Goal: Book appointment/travel/reservation

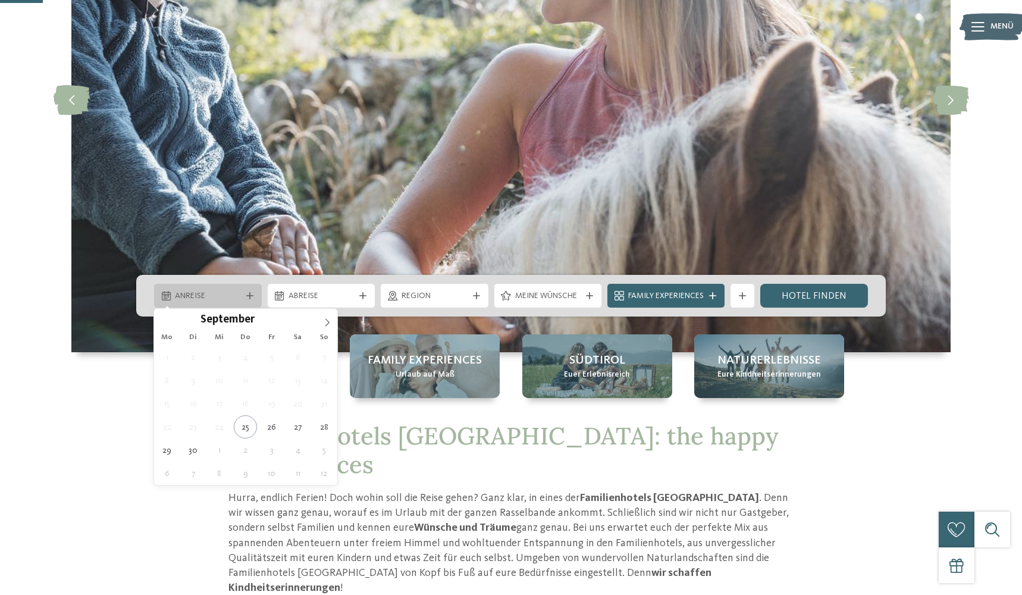
click at [241, 296] on div "Anreise" at bounding box center [208, 295] width 72 height 13
click at [327, 324] on icon at bounding box center [327, 322] width 4 height 8
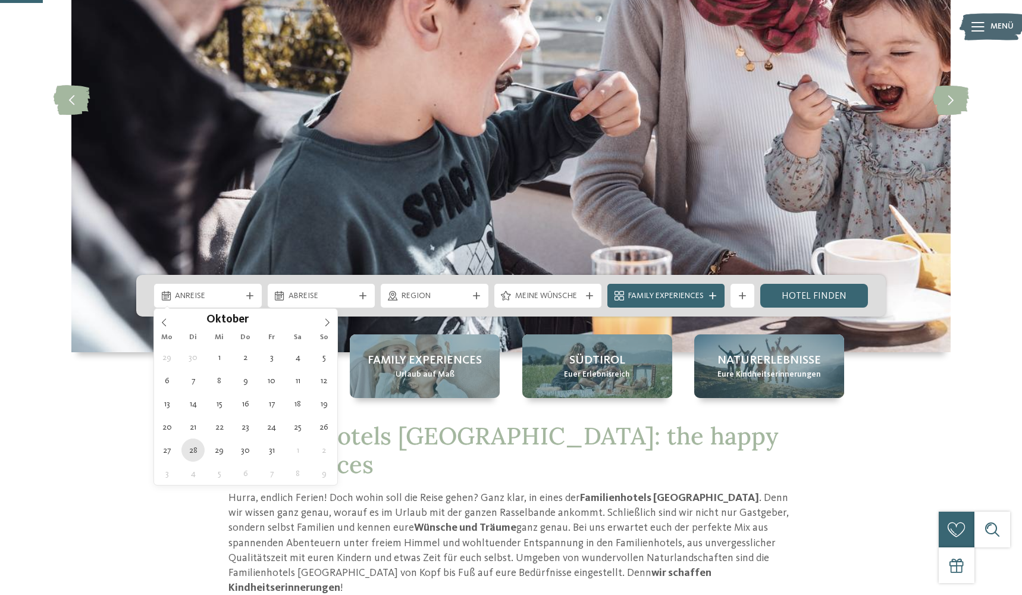
type div "28.10.2025"
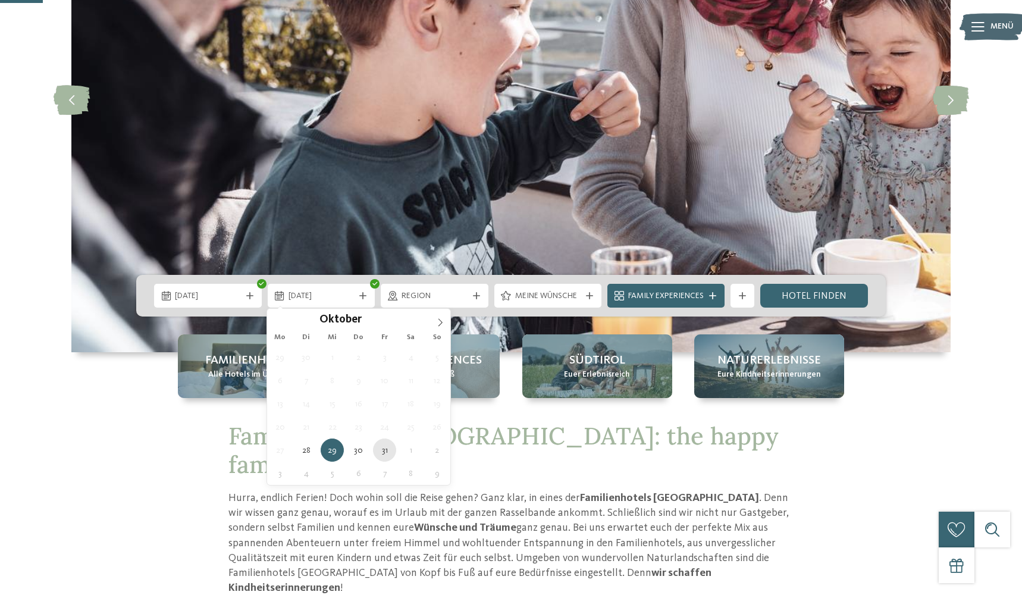
type div "31.10.2025"
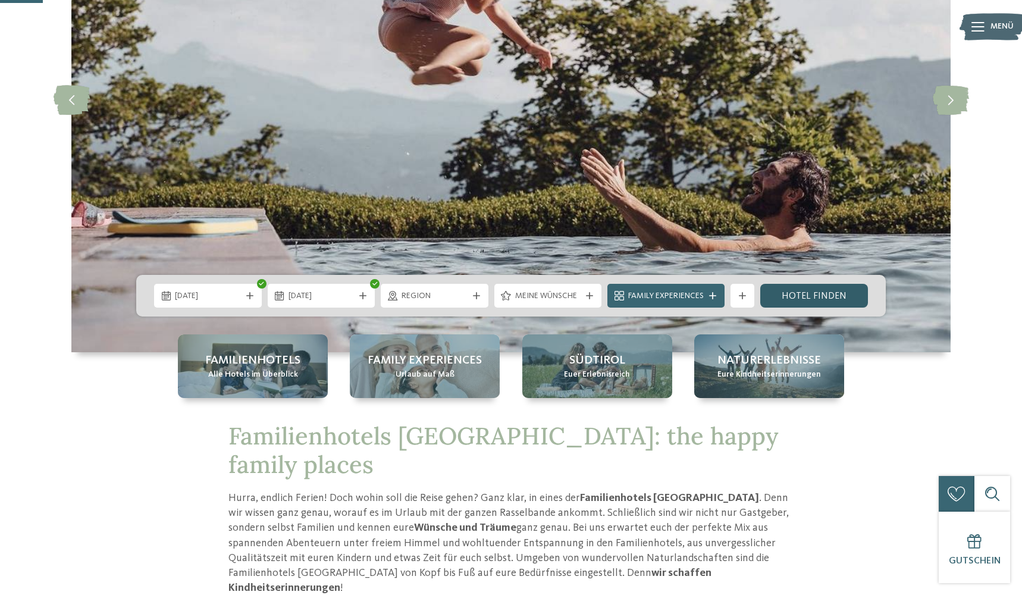
click at [795, 296] on link "Hotel finden" at bounding box center [814, 296] width 108 height 24
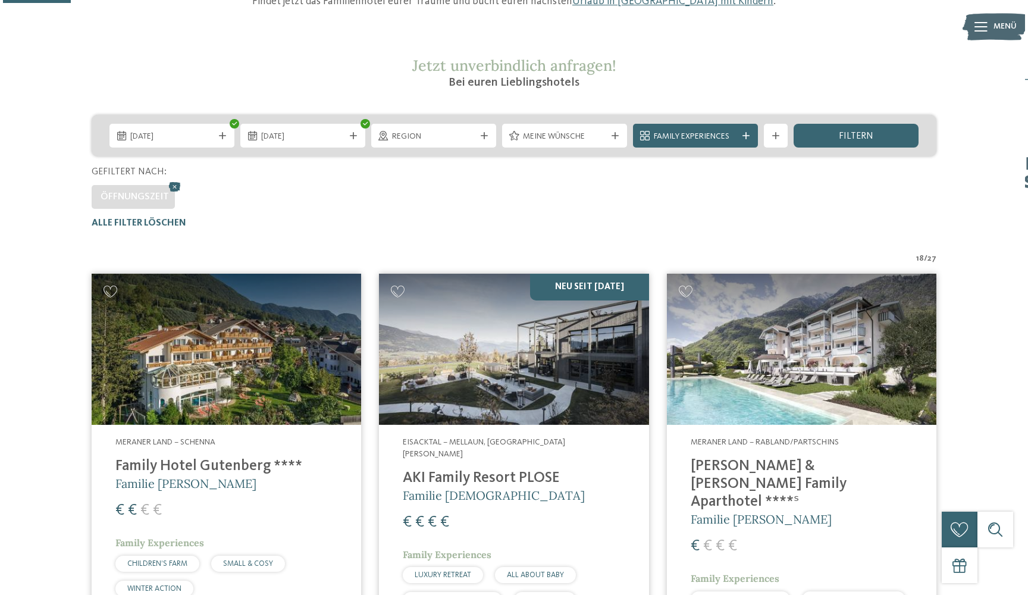
scroll to position [189, 0]
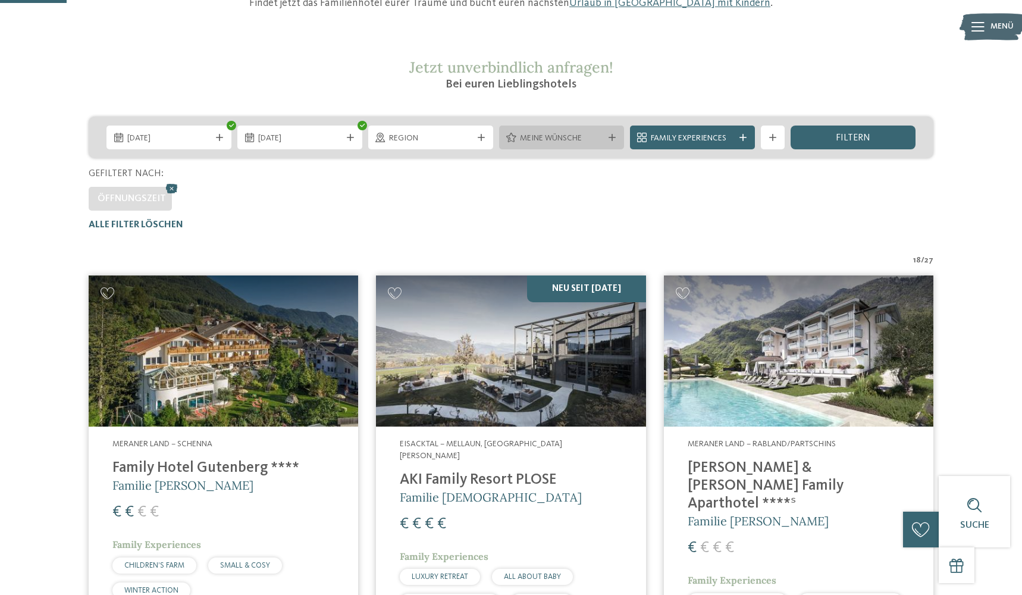
click at [592, 139] on span "Meine Wünsche" at bounding box center [561, 139] width 83 height 12
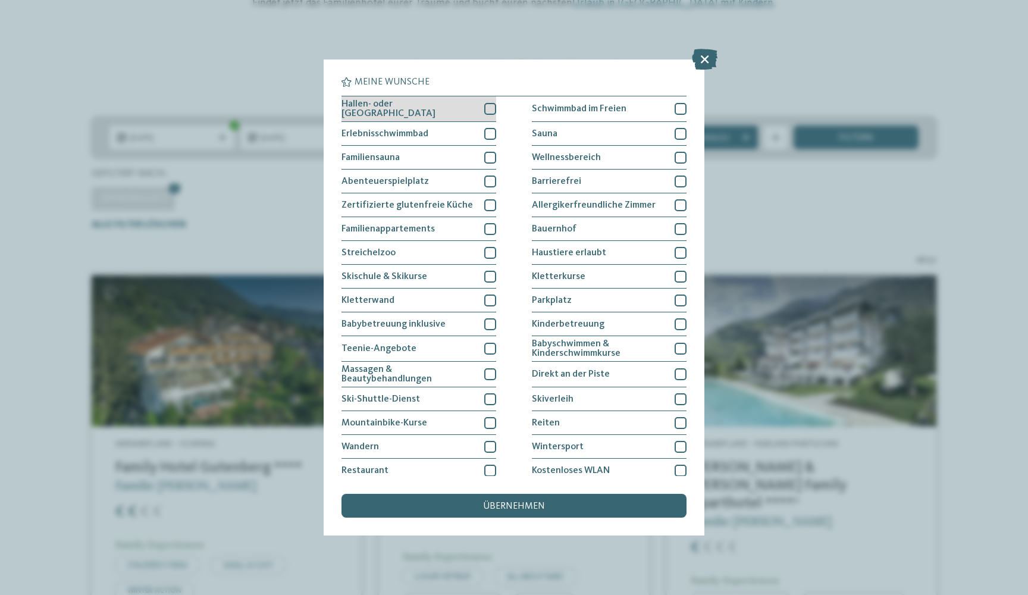
click at [489, 108] on div at bounding box center [490, 109] width 12 height 12
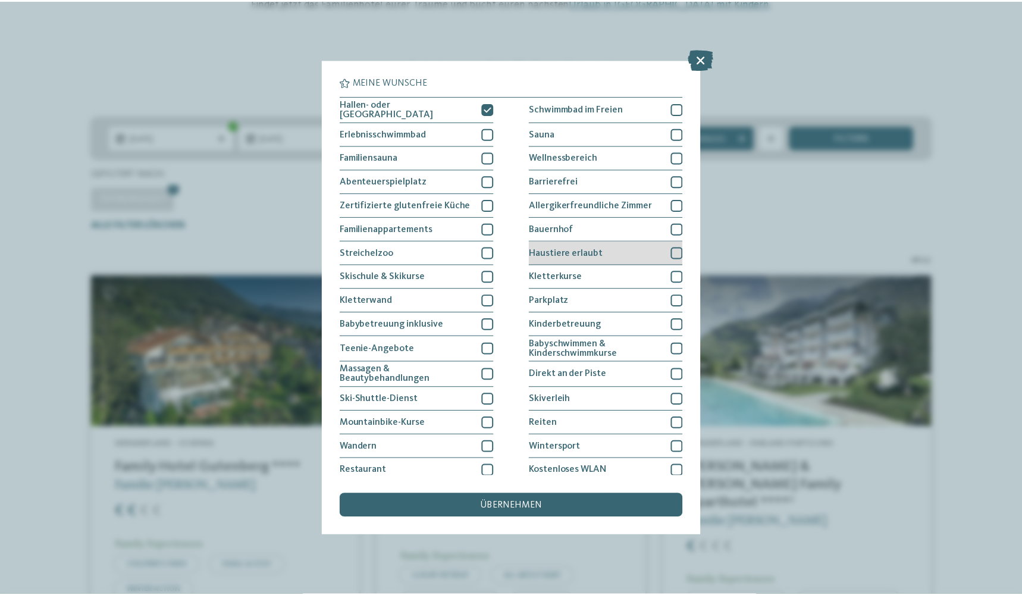
scroll to position [0, 0]
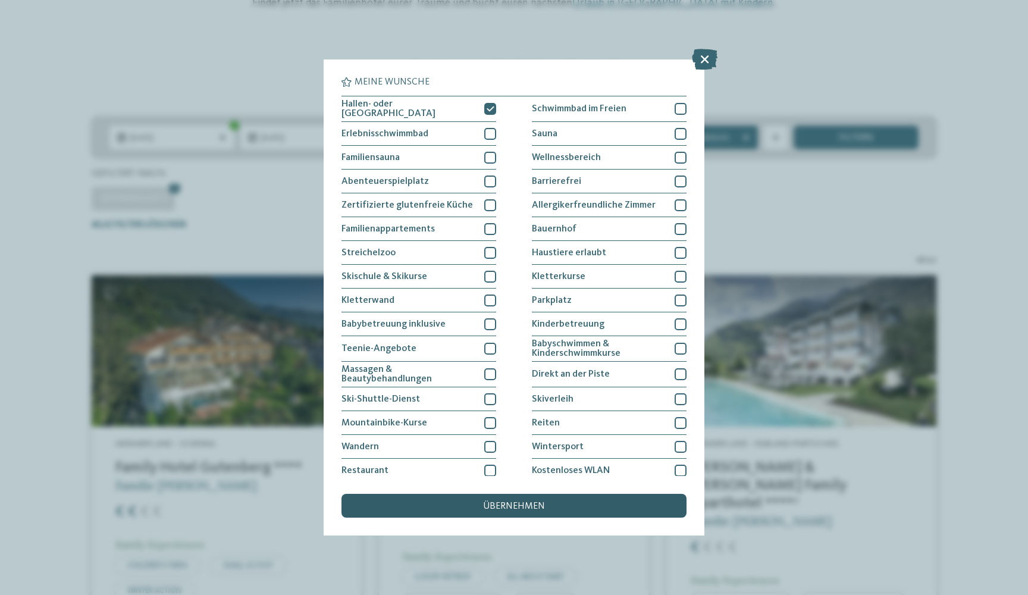
click at [496, 501] on span "übernehmen" at bounding box center [514, 506] width 62 height 10
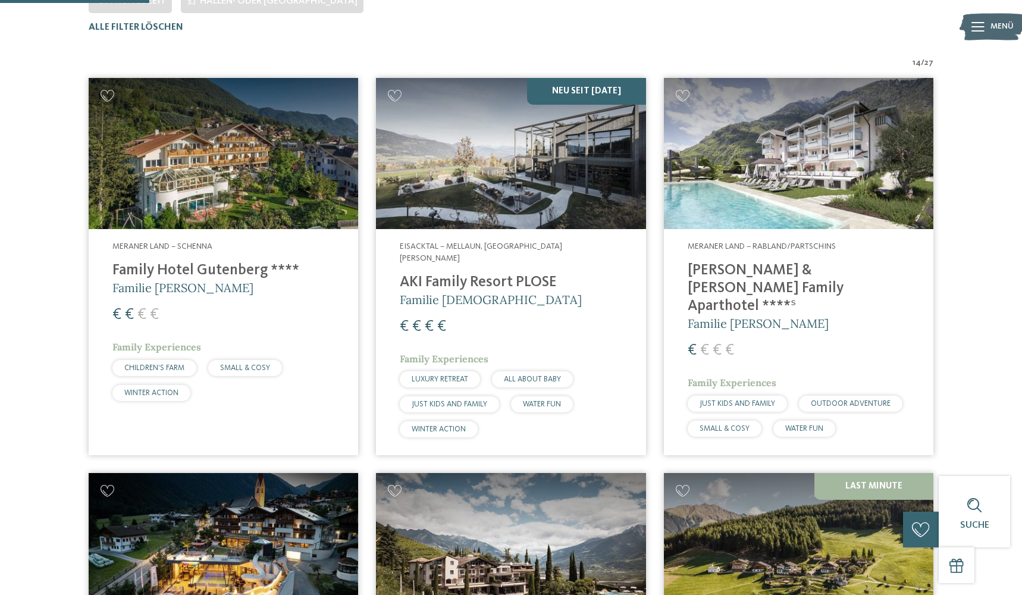
scroll to position [389, 0]
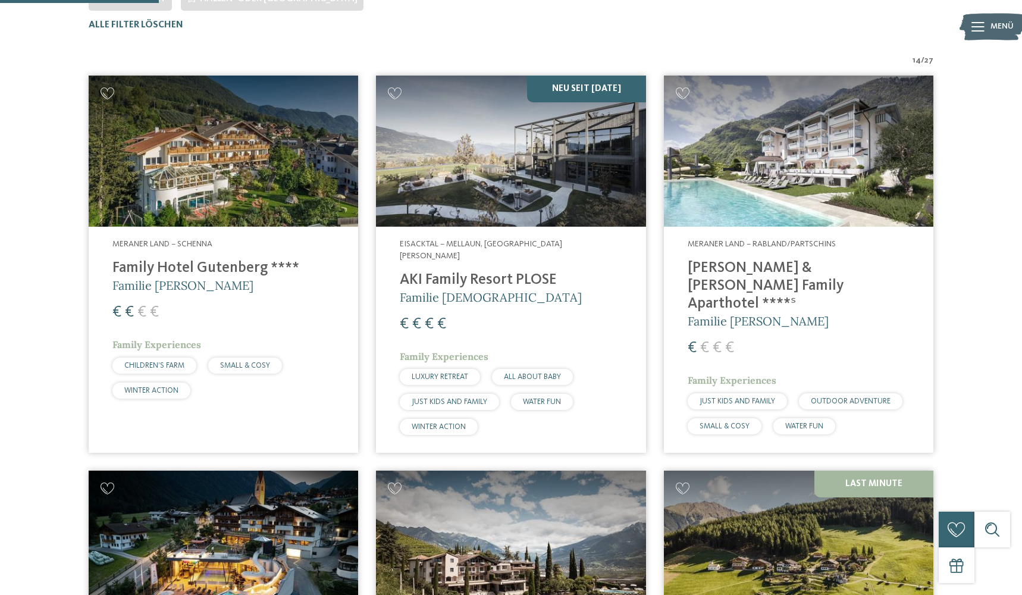
click at [582, 191] on img at bounding box center [510, 152] width 269 height 152
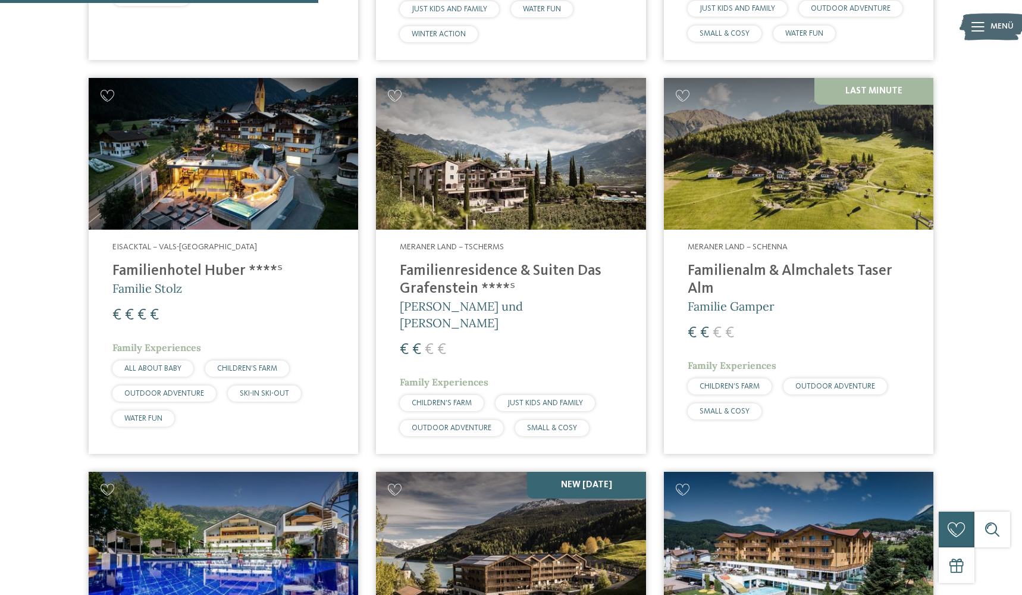
scroll to position [783, 0]
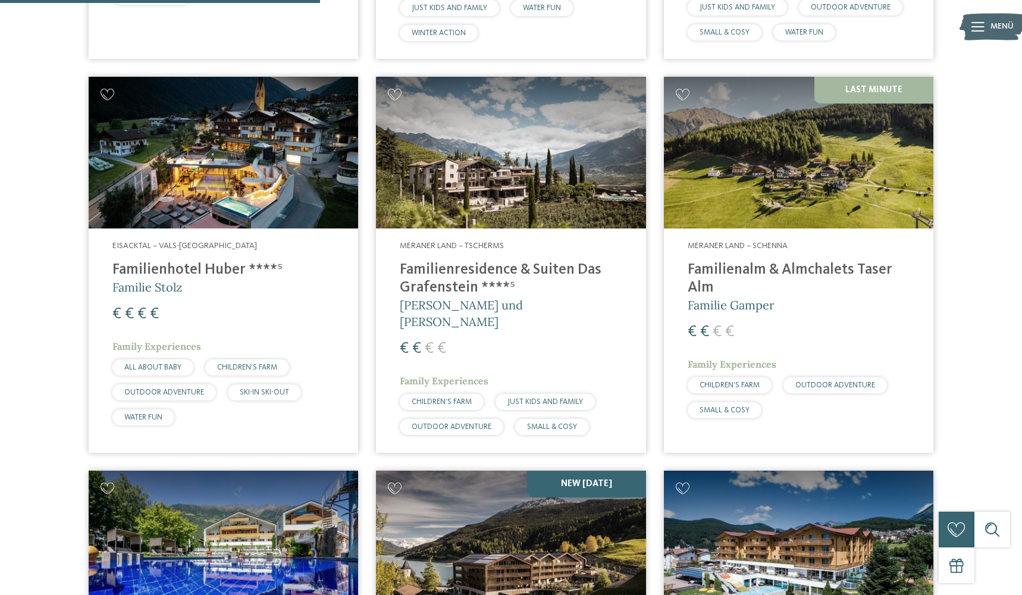
click at [261, 172] on img at bounding box center [223, 153] width 269 height 152
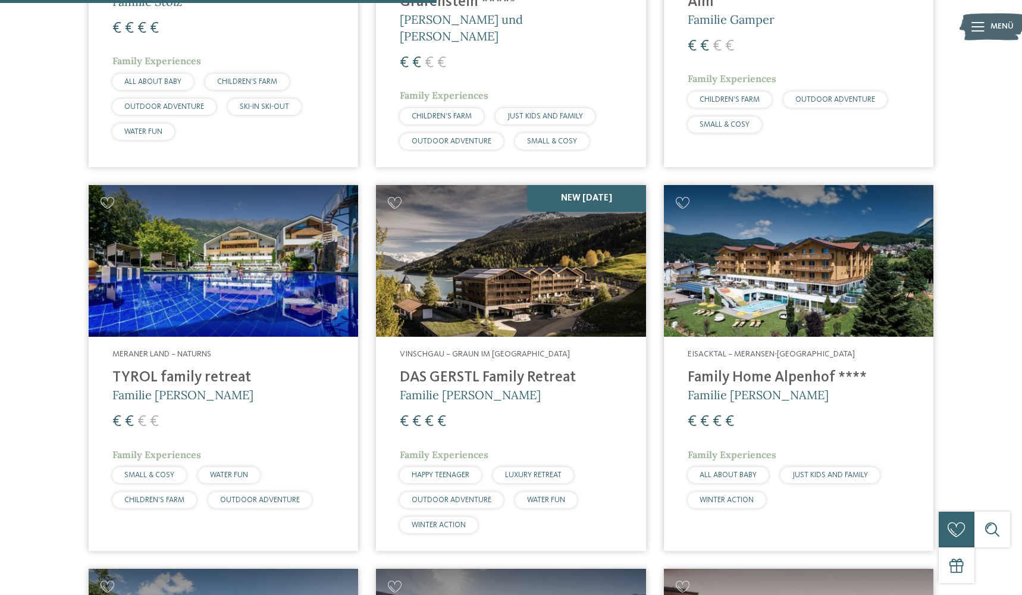
scroll to position [1069, 0]
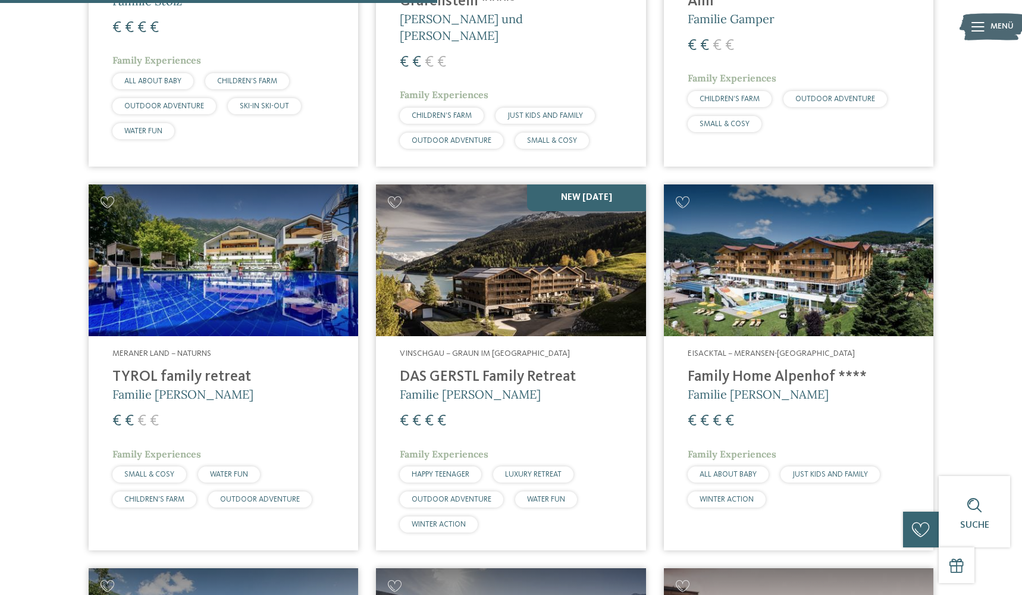
click at [208, 268] on img at bounding box center [223, 260] width 269 height 152
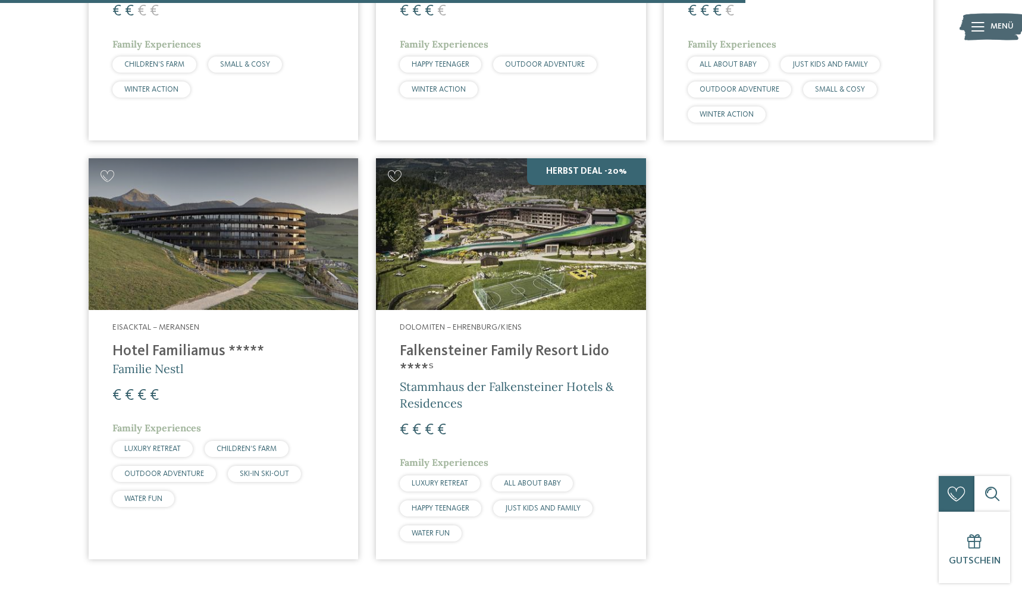
scroll to position [1866, 0]
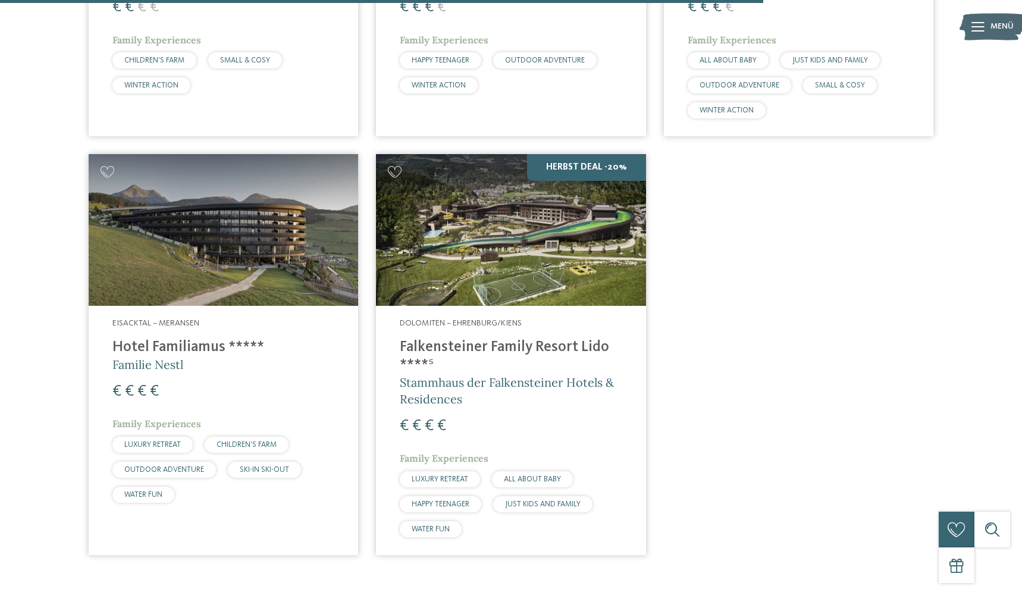
click at [564, 250] on img at bounding box center [510, 230] width 269 height 152
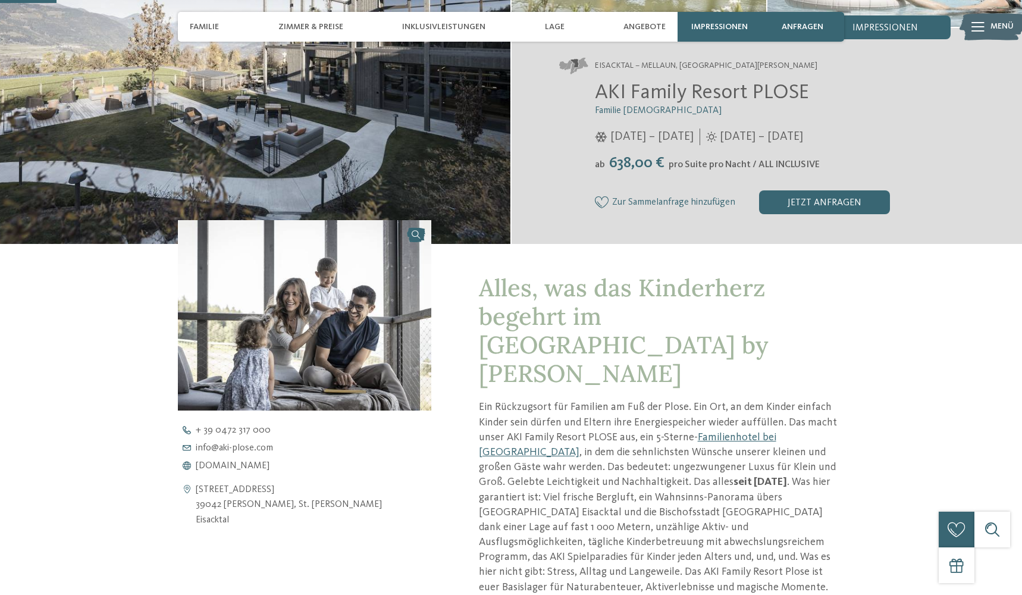
scroll to position [224, 0]
click at [230, 465] on span "www.aki-plose.com" at bounding box center [233, 466] width 74 height 10
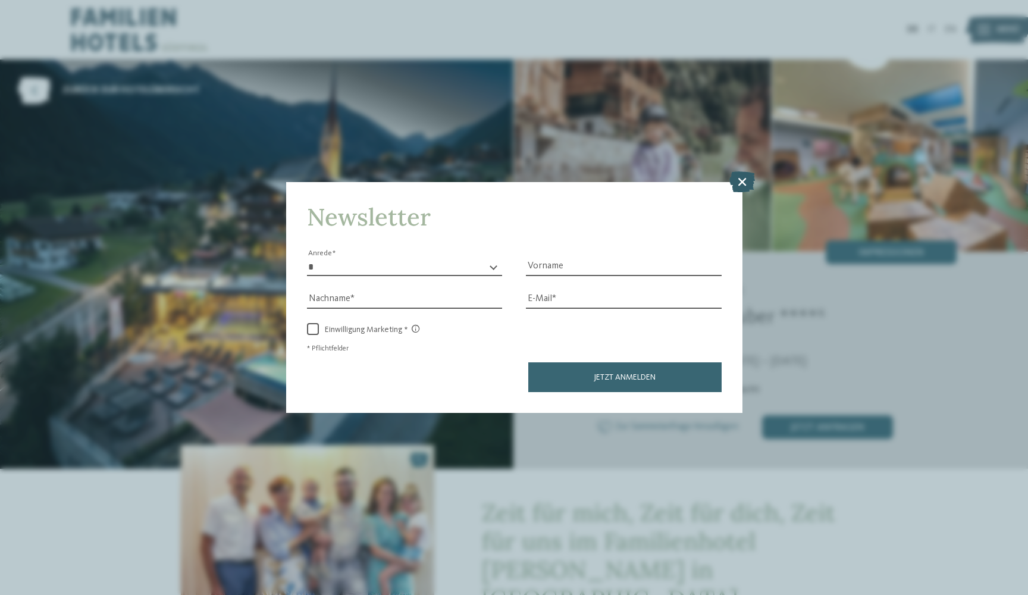
click at [739, 171] on icon at bounding box center [742, 181] width 26 height 21
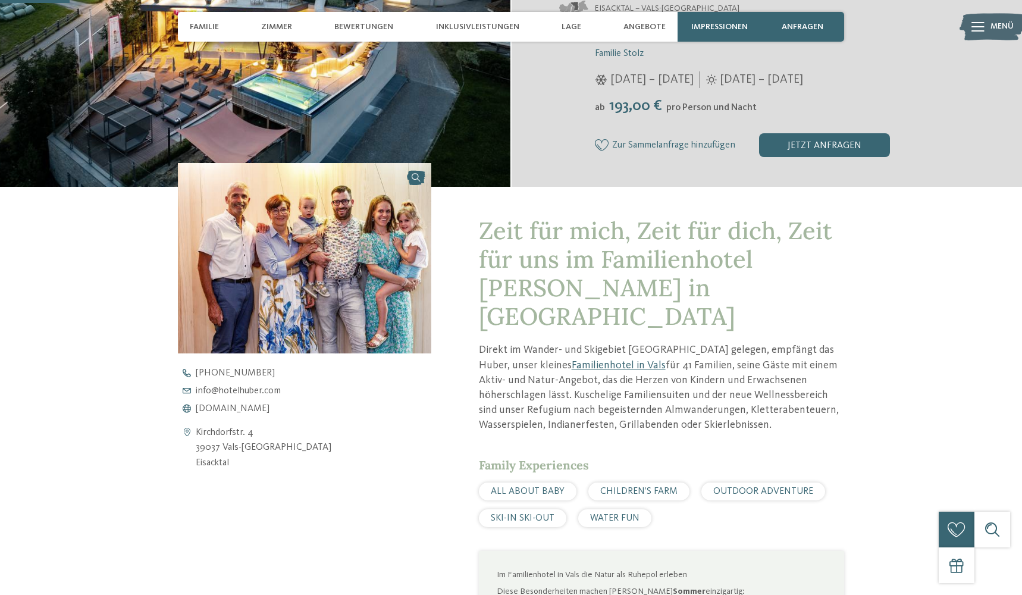
scroll to position [282, 0]
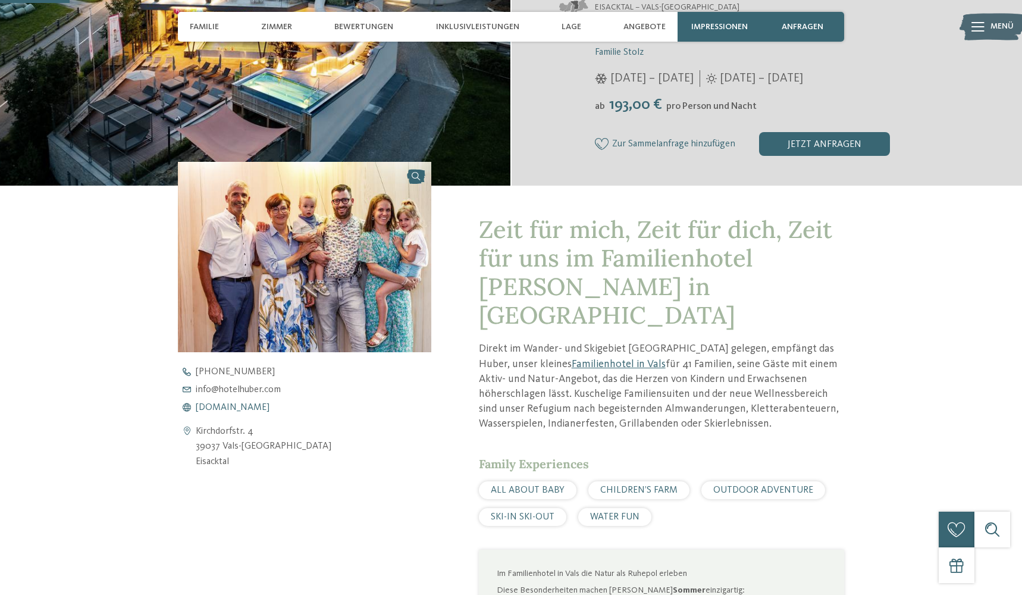
click at [263, 407] on span "www.hotelhuber.com" at bounding box center [233, 408] width 74 height 10
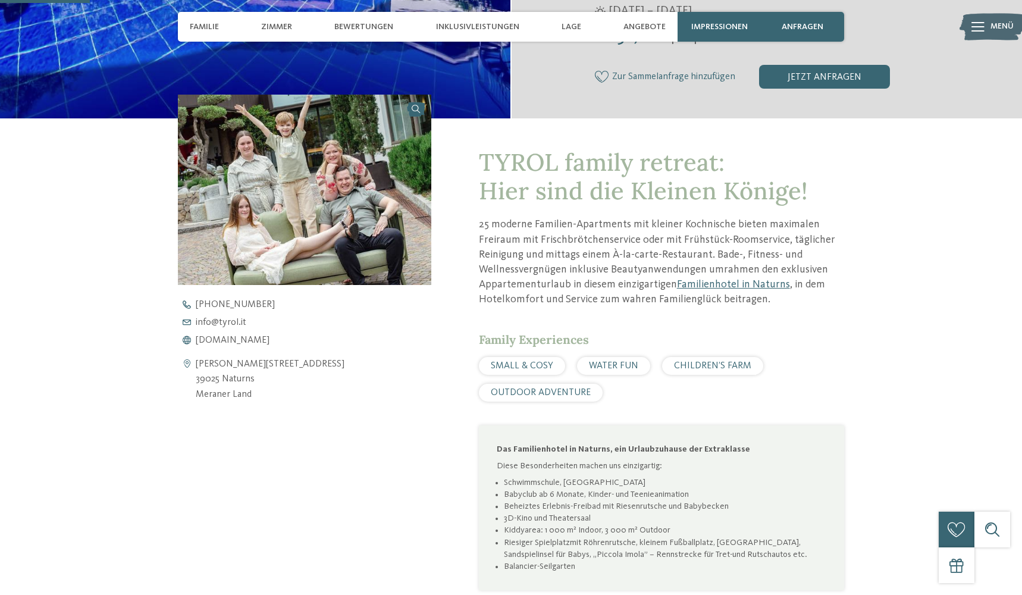
scroll to position [368, 0]
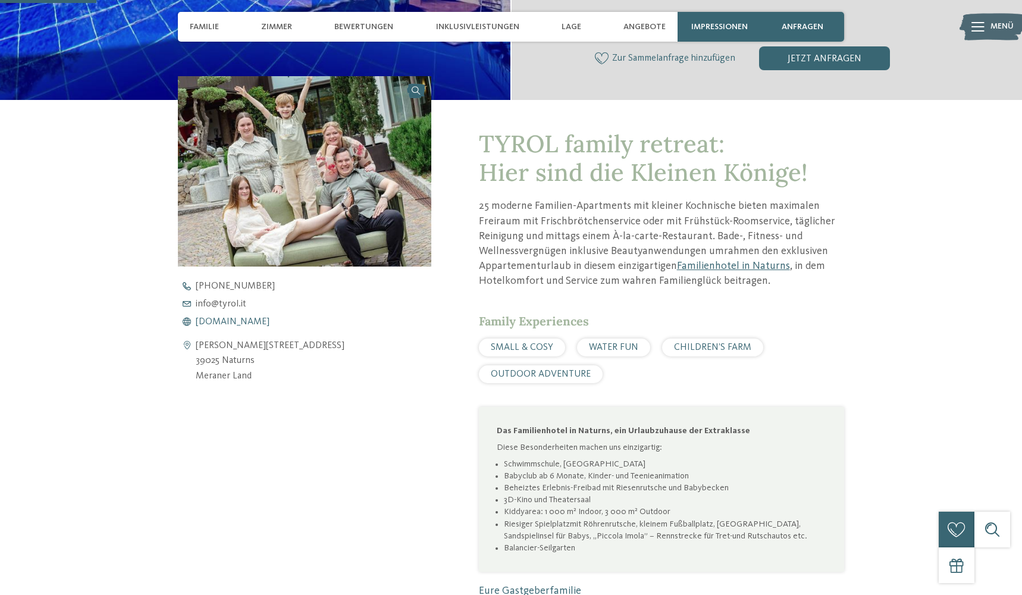
click at [232, 318] on span "[DOMAIN_NAME]" at bounding box center [233, 322] width 74 height 10
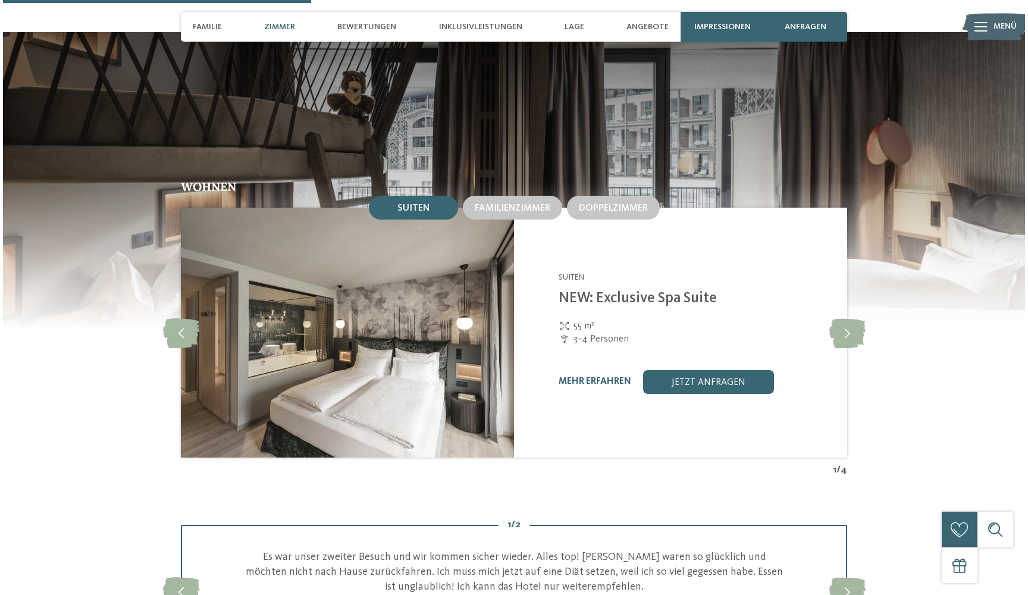
scroll to position [1205, 0]
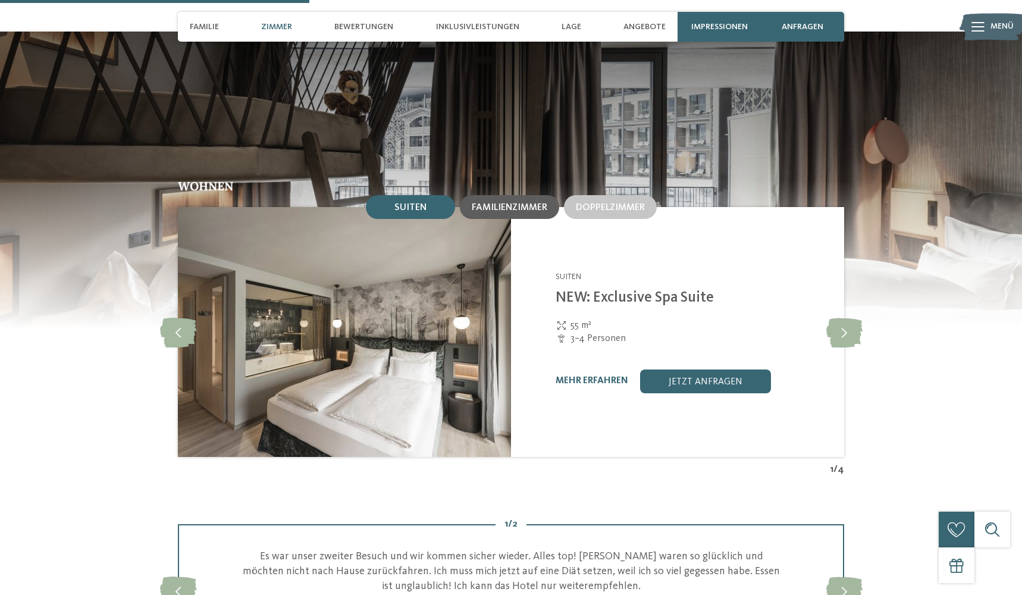
click at [500, 212] on span "Familienzimmer" at bounding box center [510, 208] width 76 height 10
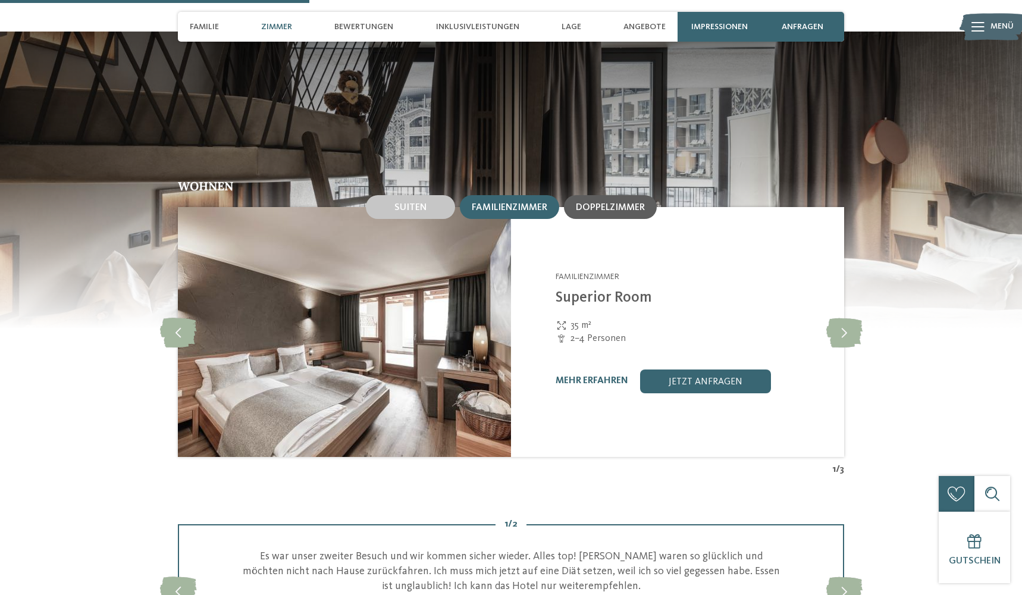
click at [606, 212] on span "Doppelzimmer" at bounding box center [610, 208] width 69 height 10
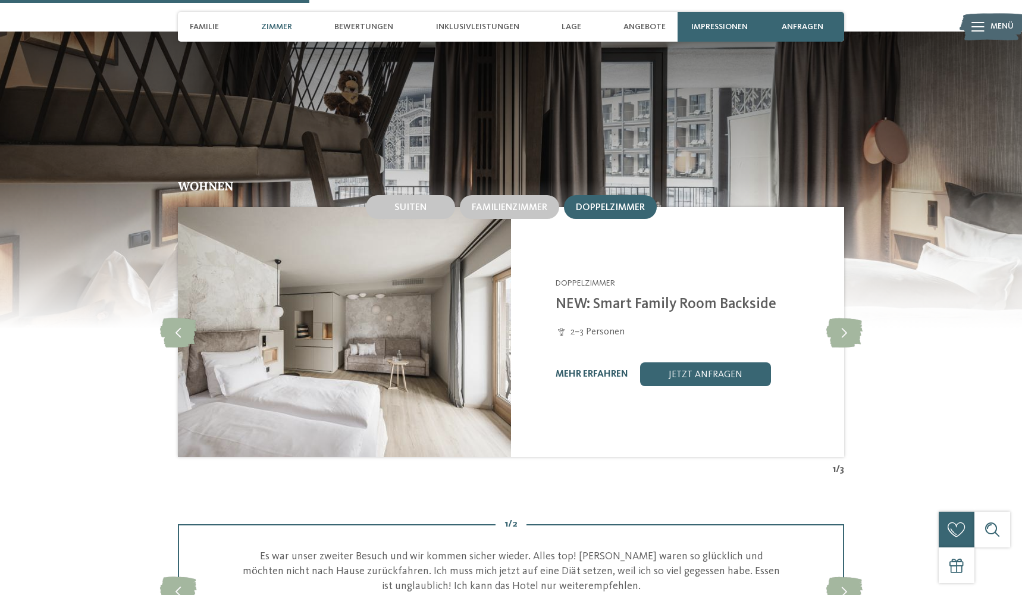
click at [569, 379] on link "mehr erfahren" at bounding box center [592, 374] width 73 height 10
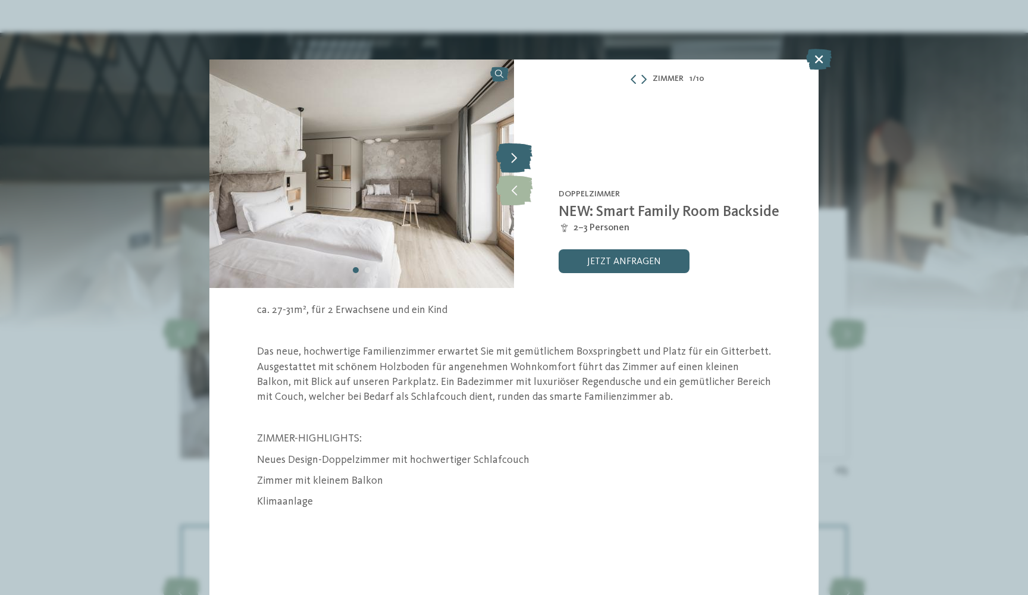
click at [511, 158] on icon at bounding box center [514, 158] width 36 height 30
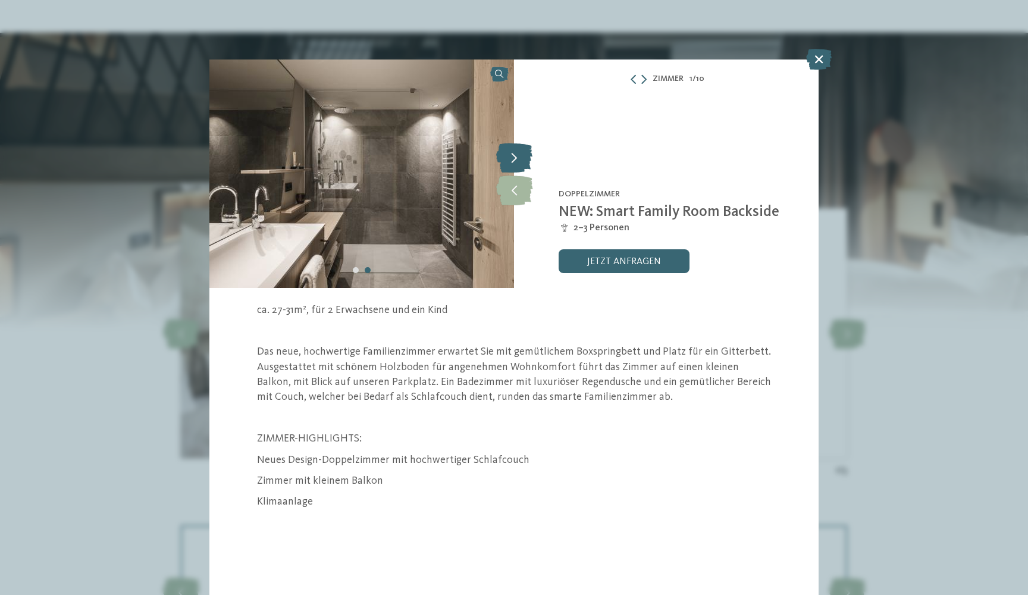
click at [511, 158] on icon at bounding box center [514, 158] width 36 height 30
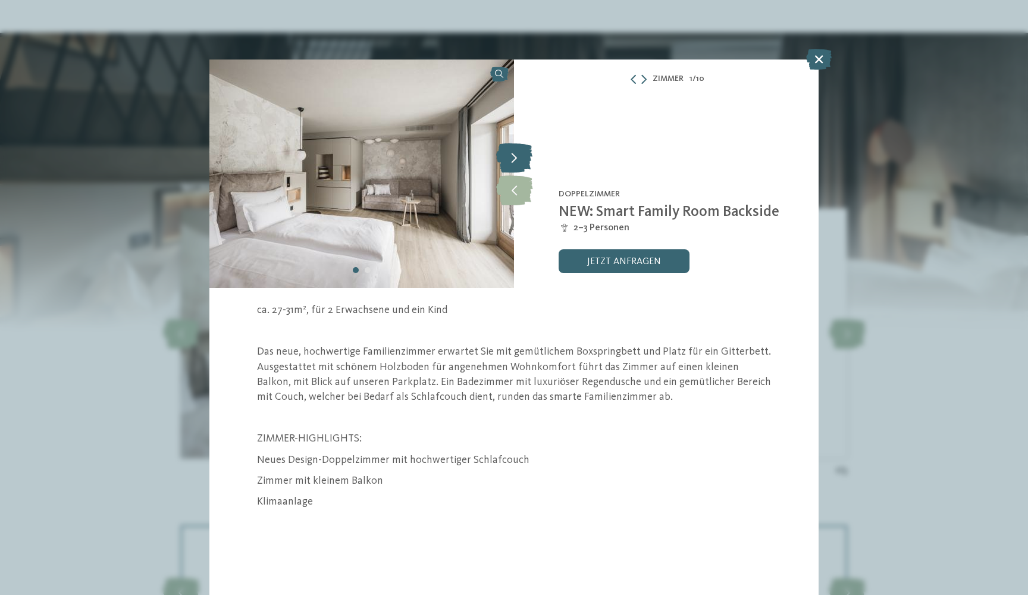
click at [511, 158] on icon at bounding box center [514, 158] width 36 height 30
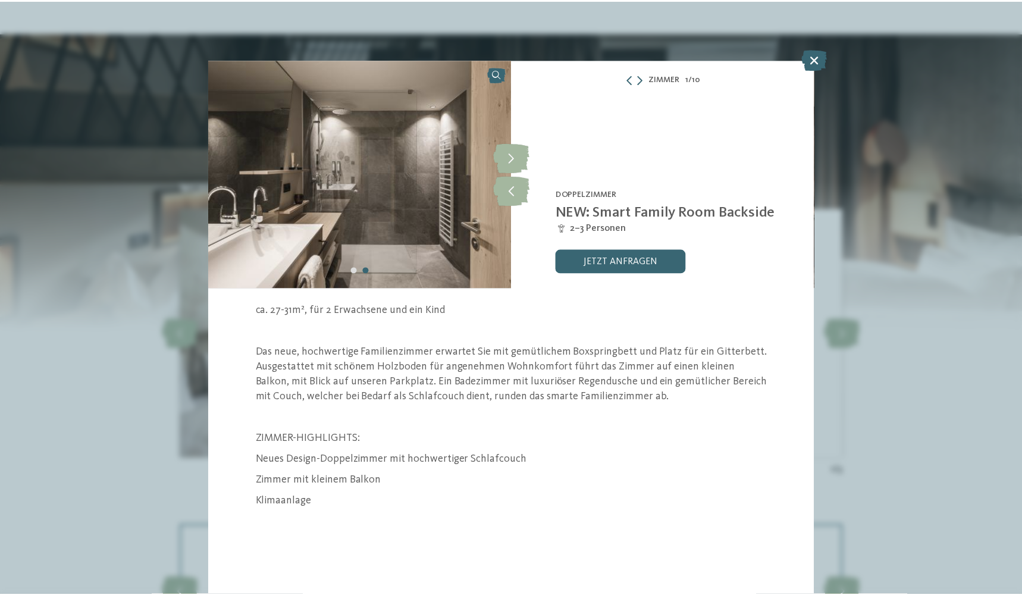
scroll to position [17, 0]
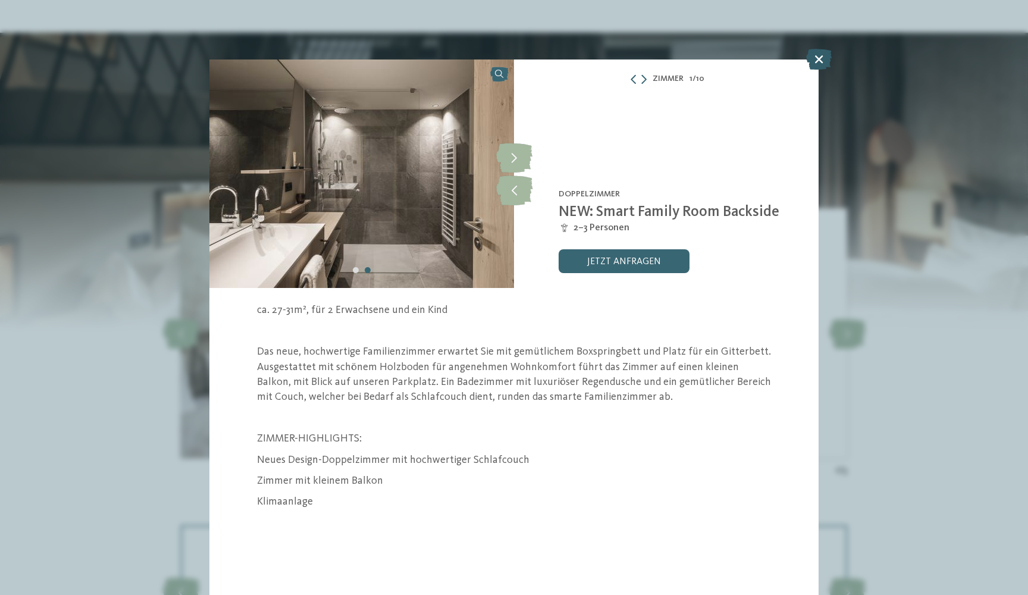
click at [823, 59] on icon at bounding box center [819, 59] width 26 height 21
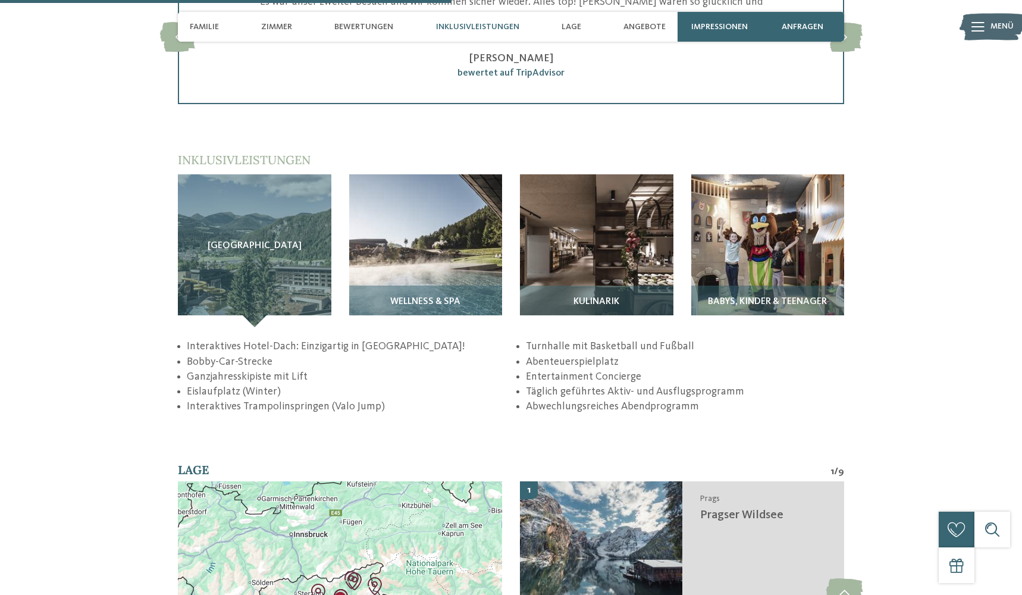
scroll to position [1762, 0]
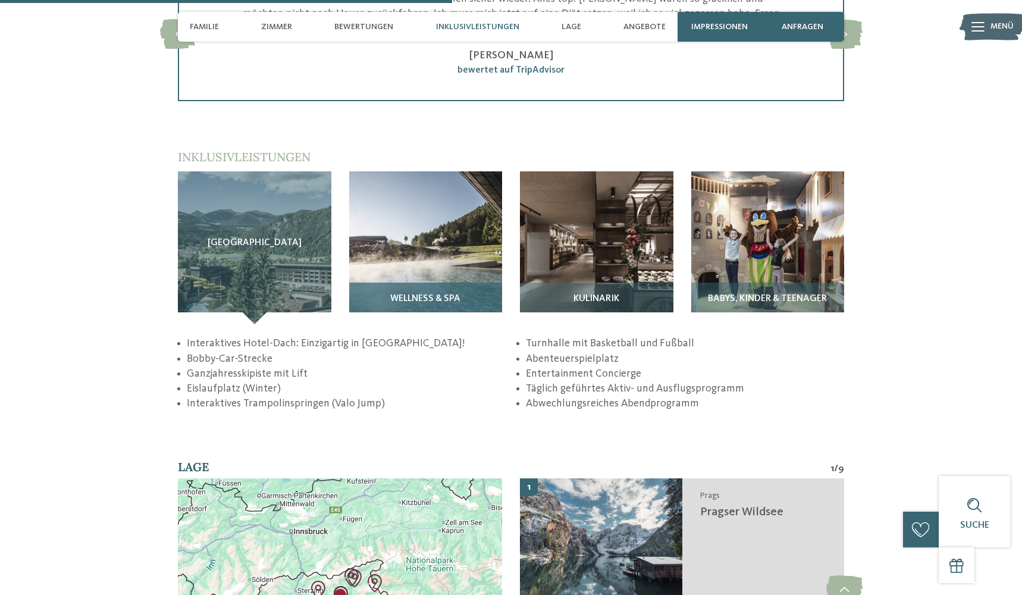
click at [455, 286] on img at bounding box center [425, 247] width 153 height 153
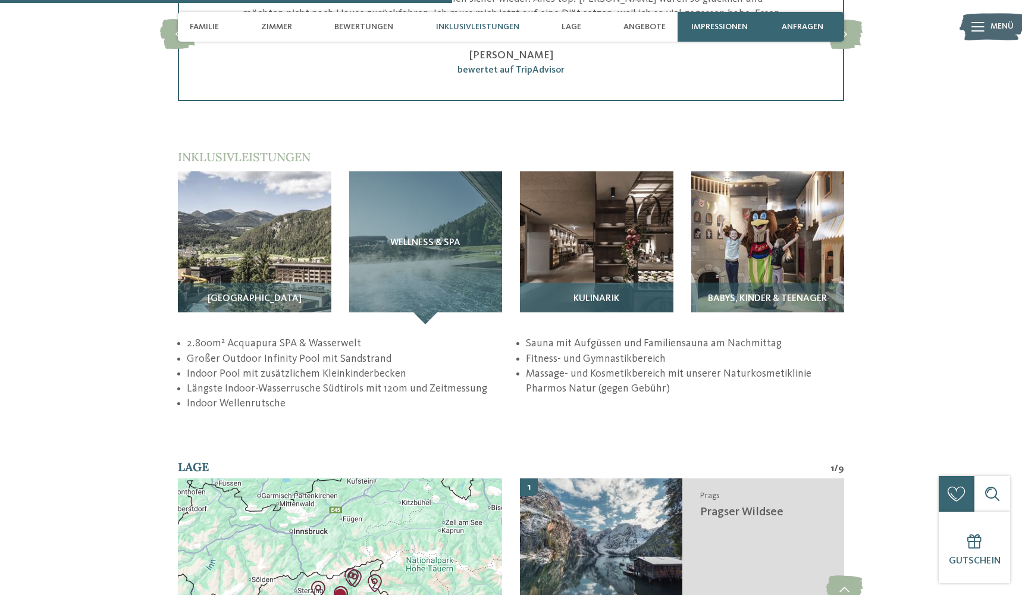
click at [615, 266] on img at bounding box center [596, 247] width 153 height 153
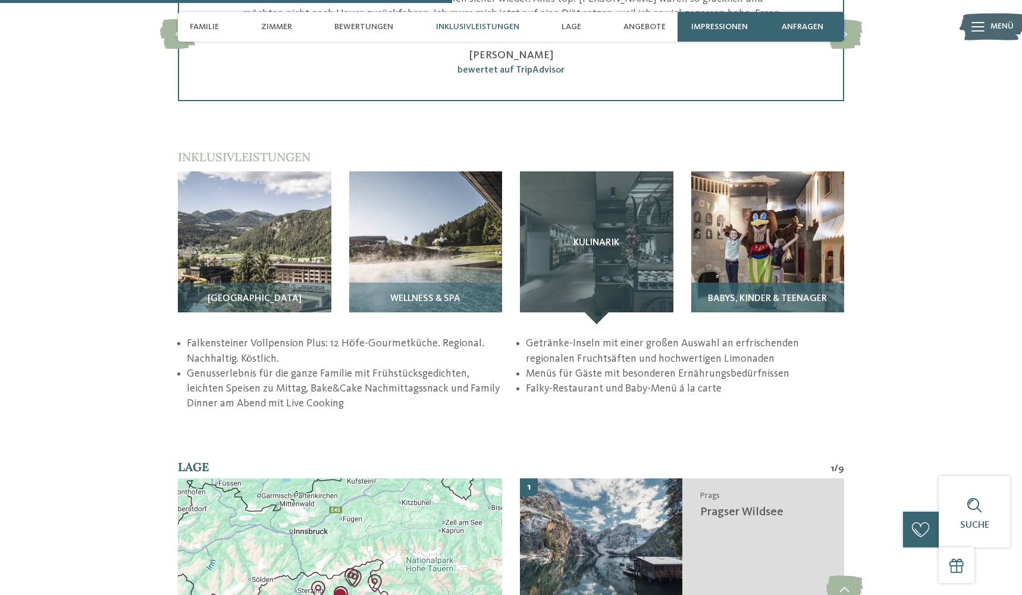
click at [791, 247] on img at bounding box center [767, 247] width 153 height 153
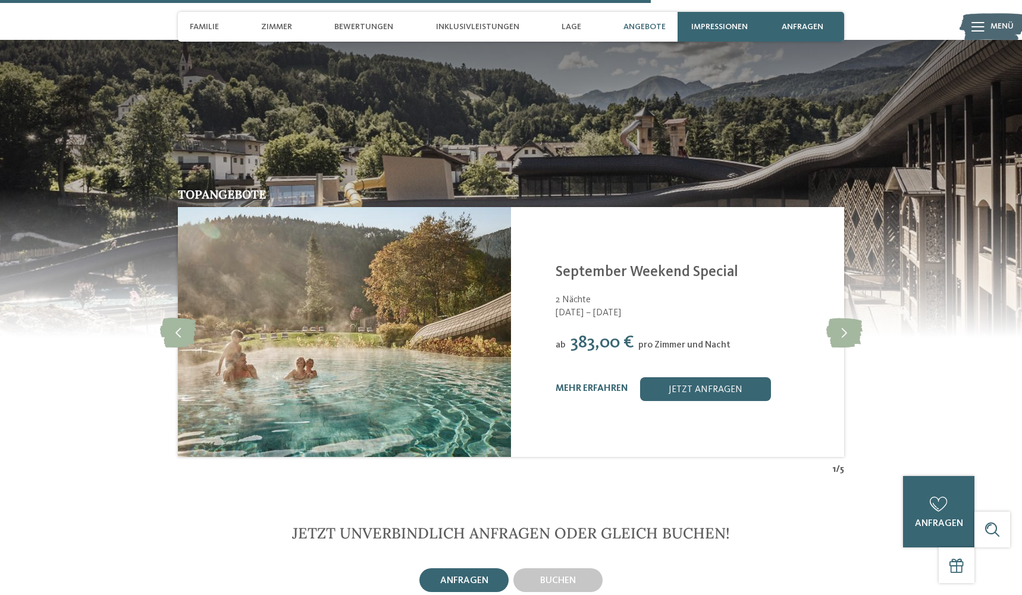
scroll to position [2537, 0]
click at [844, 334] on icon at bounding box center [844, 332] width 36 height 30
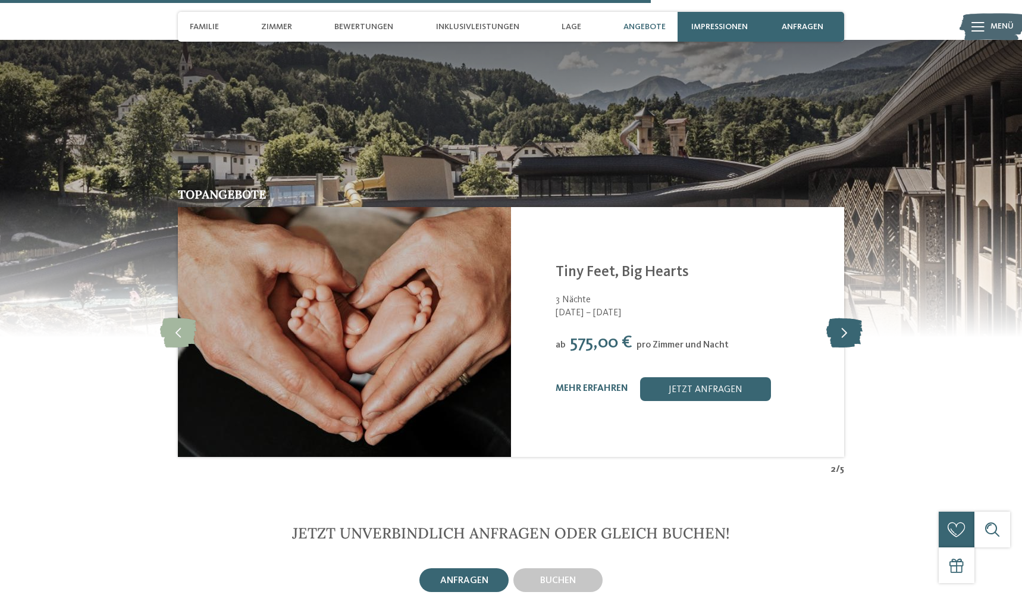
click at [844, 334] on icon at bounding box center [844, 332] width 36 height 30
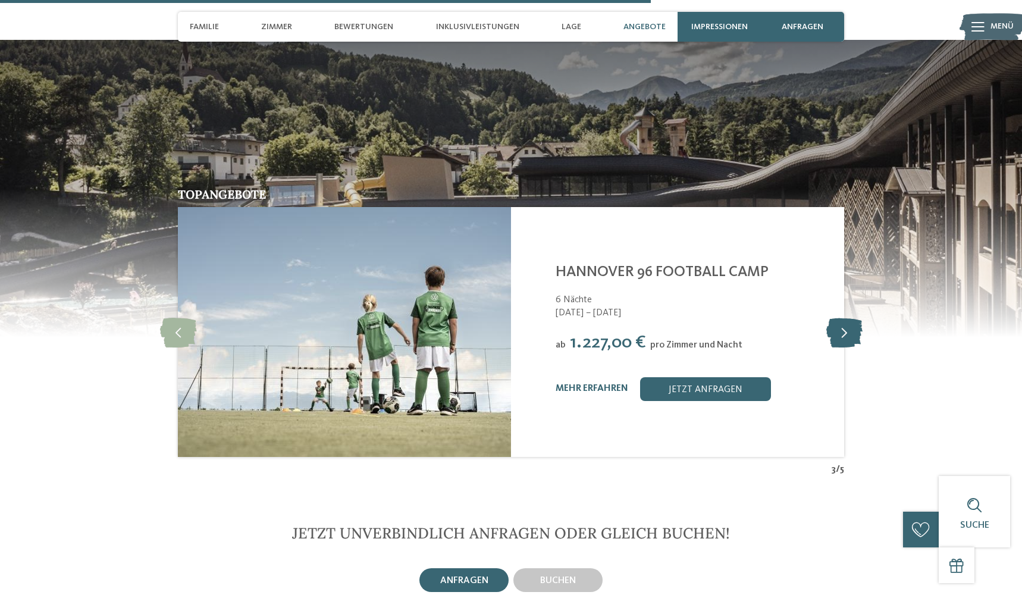
click at [844, 334] on icon at bounding box center [844, 332] width 36 height 30
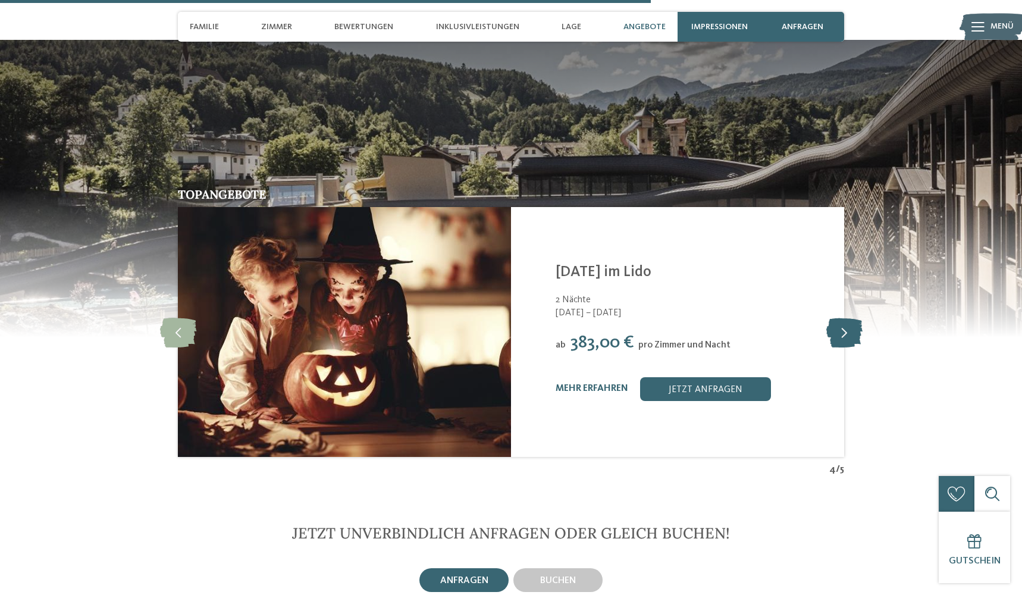
click at [844, 334] on icon at bounding box center [844, 332] width 36 height 30
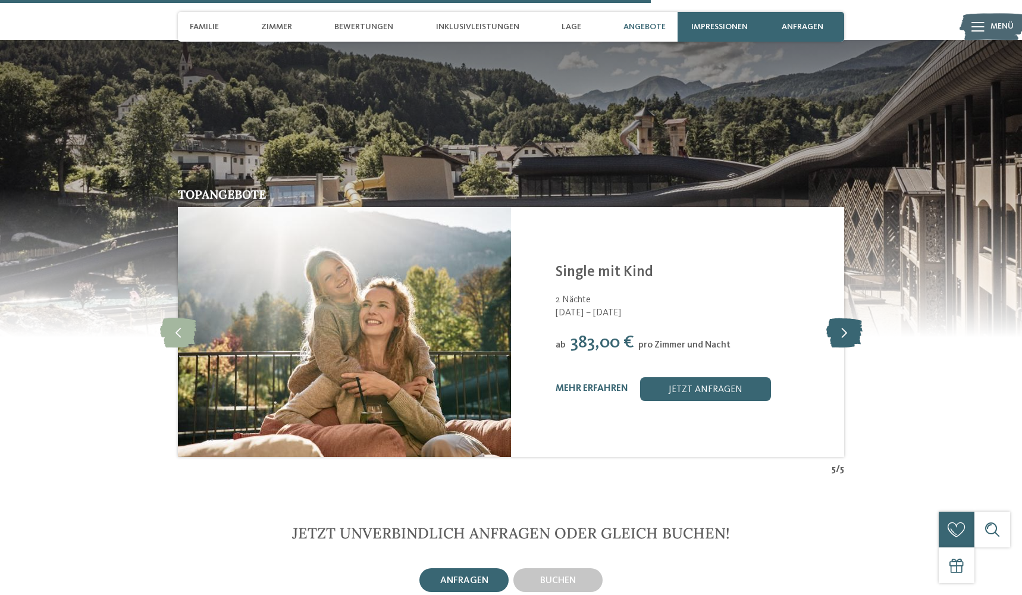
click at [844, 334] on icon at bounding box center [844, 332] width 36 height 30
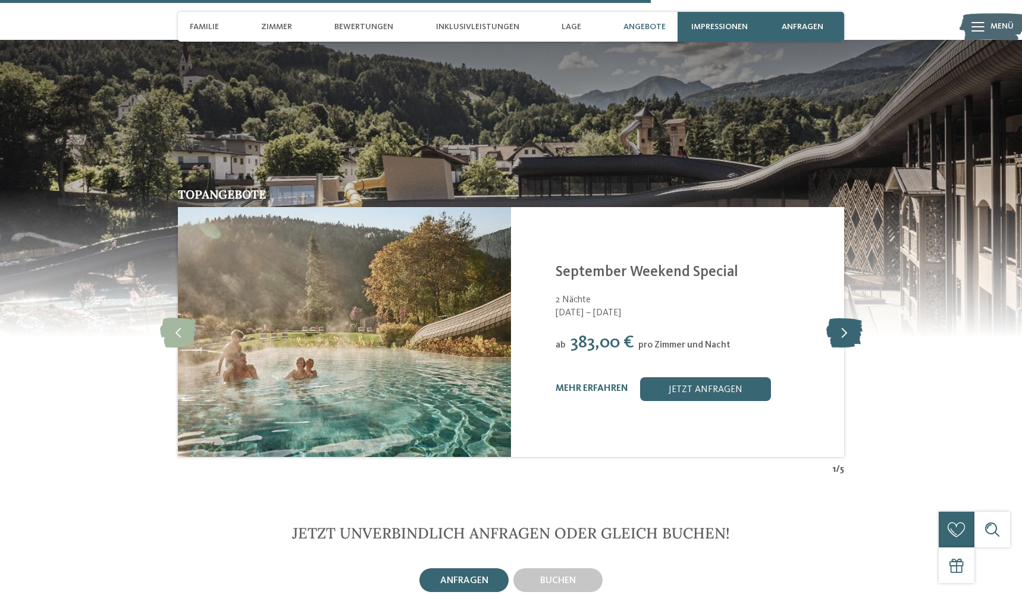
click at [844, 334] on icon at bounding box center [844, 332] width 36 height 30
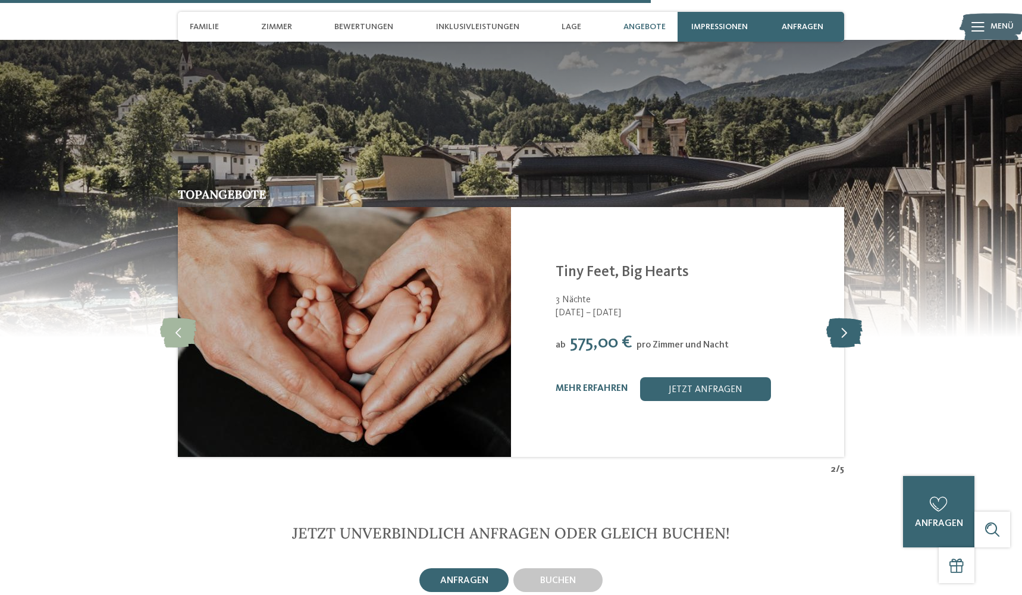
click at [844, 334] on icon at bounding box center [844, 332] width 36 height 30
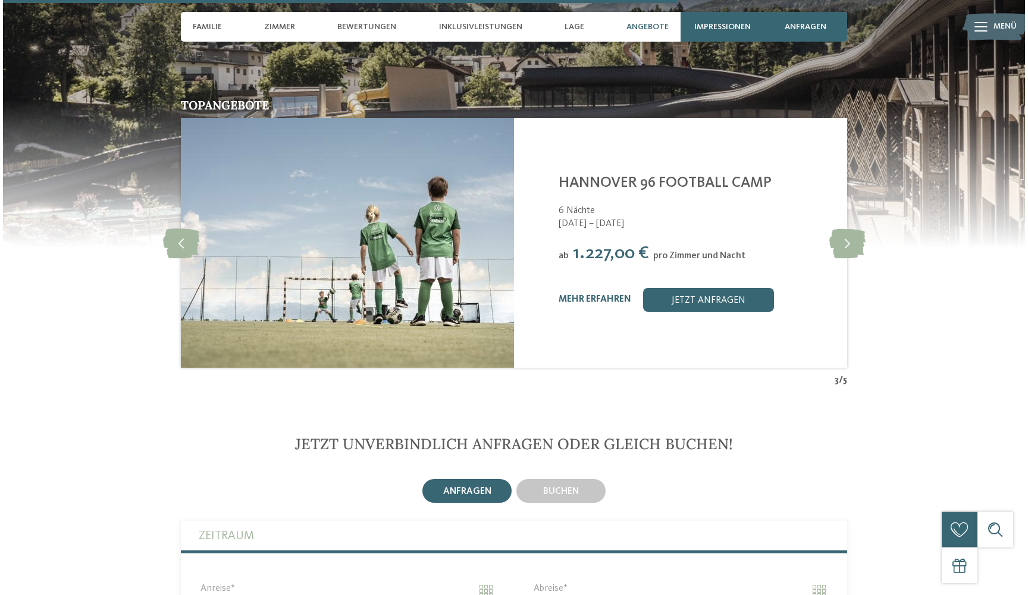
scroll to position [2627, 0]
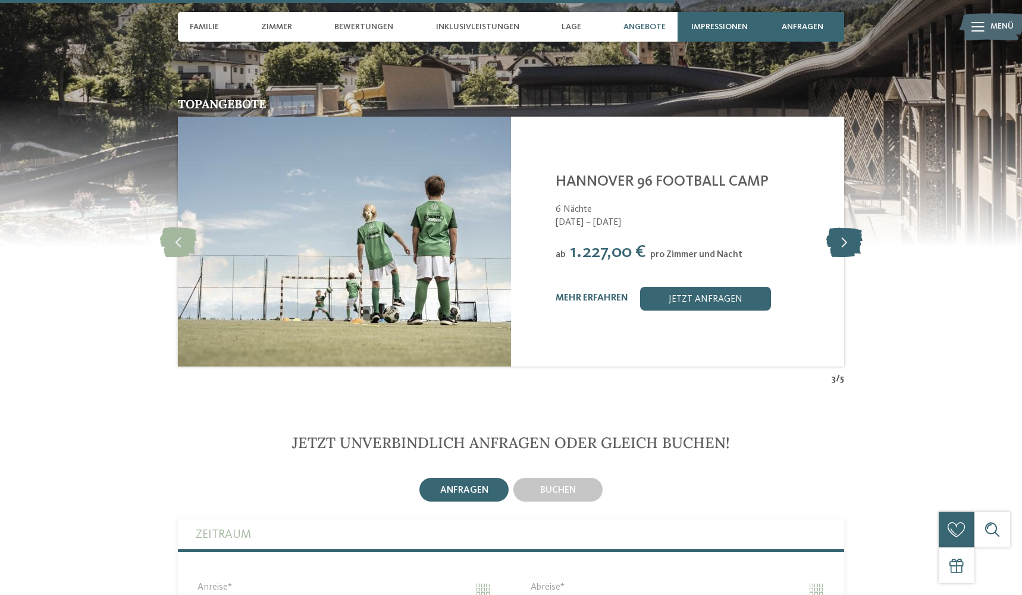
click at [838, 240] on icon at bounding box center [844, 242] width 36 height 30
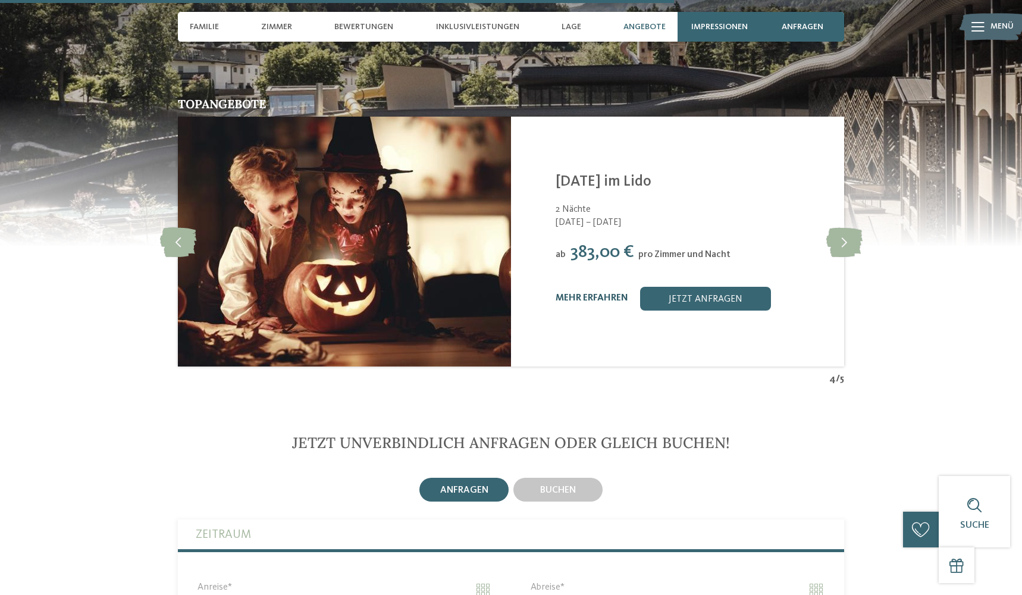
click at [604, 299] on link "mehr erfahren" at bounding box center [592, 298] width 73 height 10
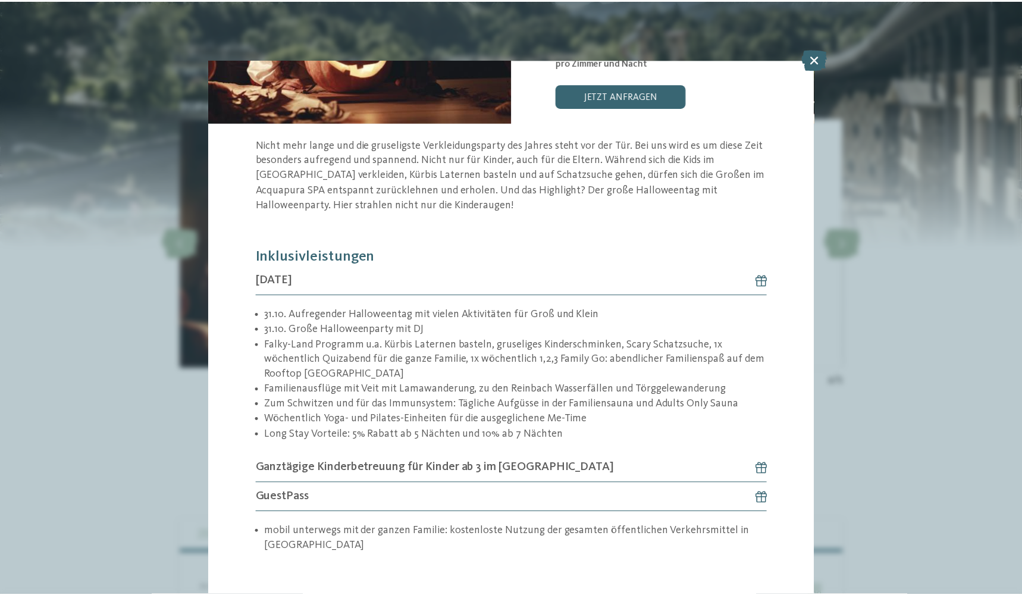
scroll to position [225, 0]
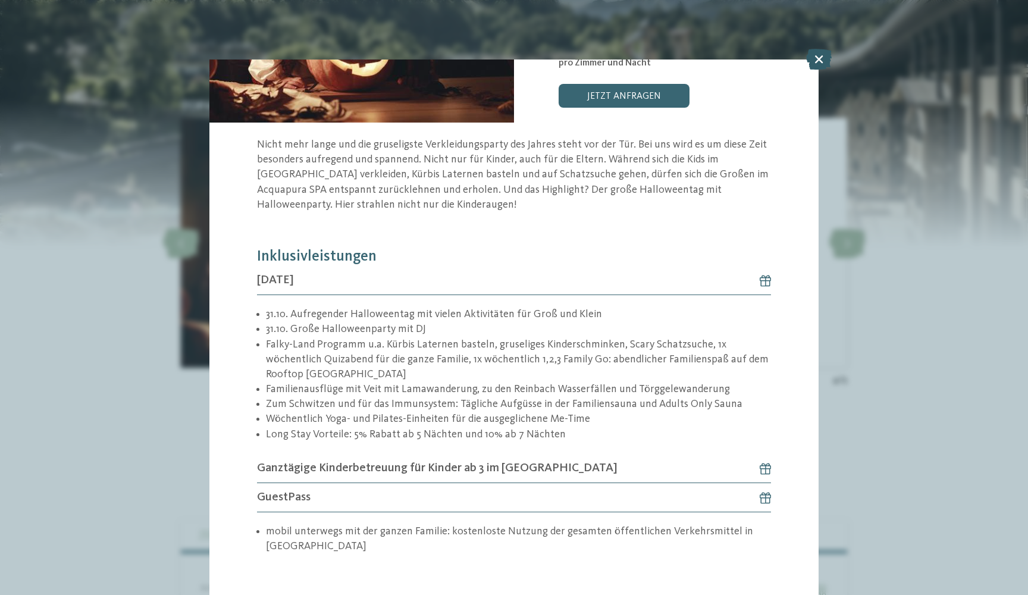
click at [815, 63] on icon at bounding box center [819, 59] width 26 height 21
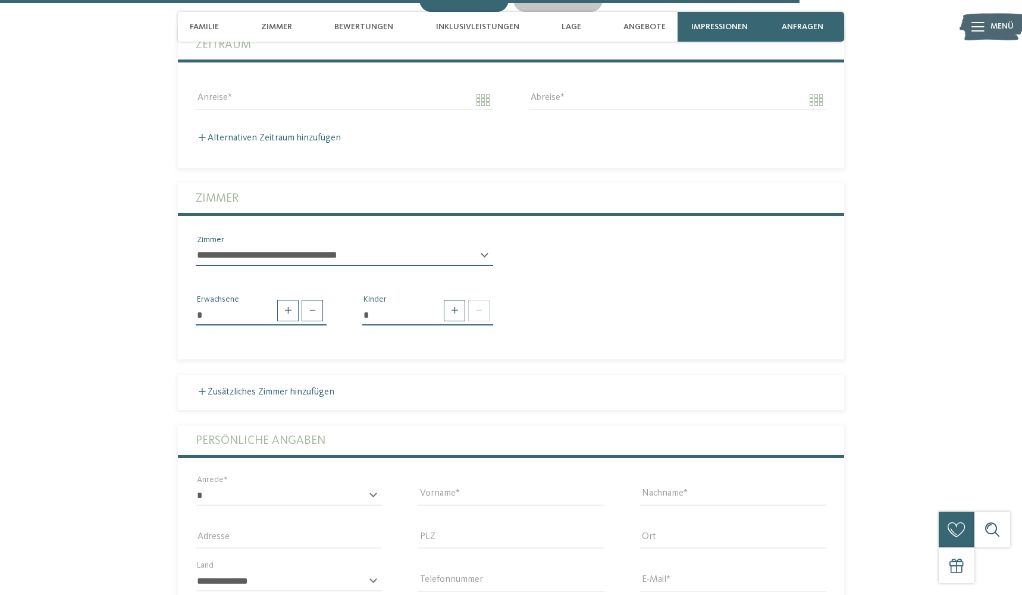
scroll to position [3117, 0]
click at [344, 27] on span "Bewertungen" at bounding box center [363, 27] width 59 height 10
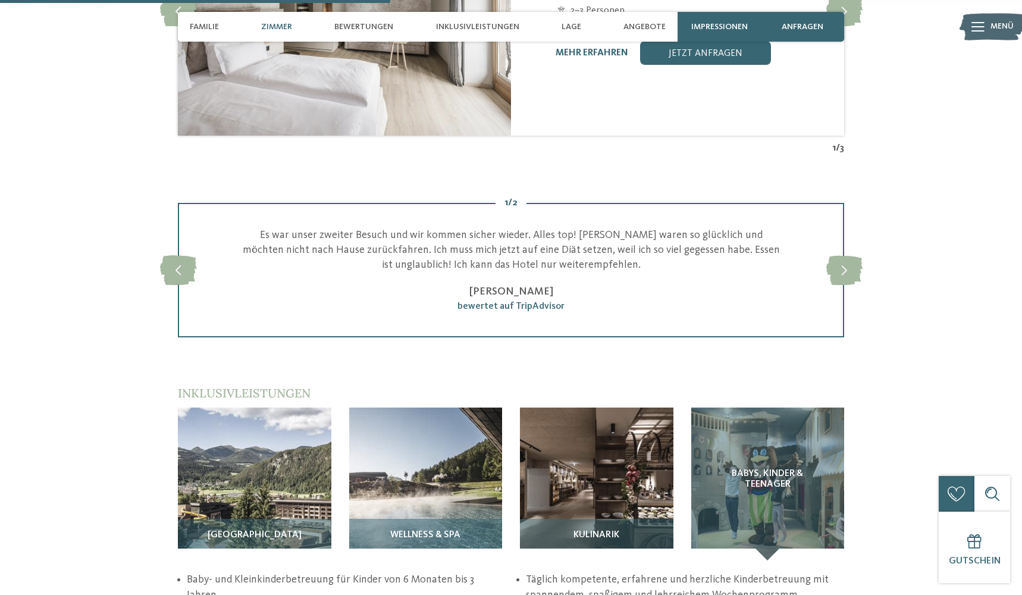
scroll to position [1523, 0]
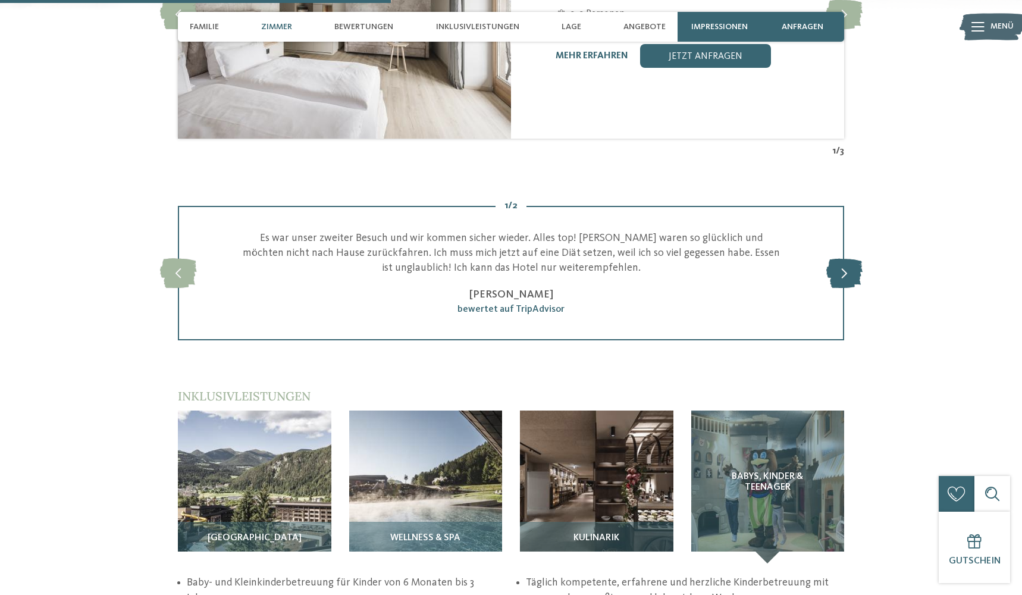
click at [847, 288] on icon at bounding box center [844, 273] width 36 height 30
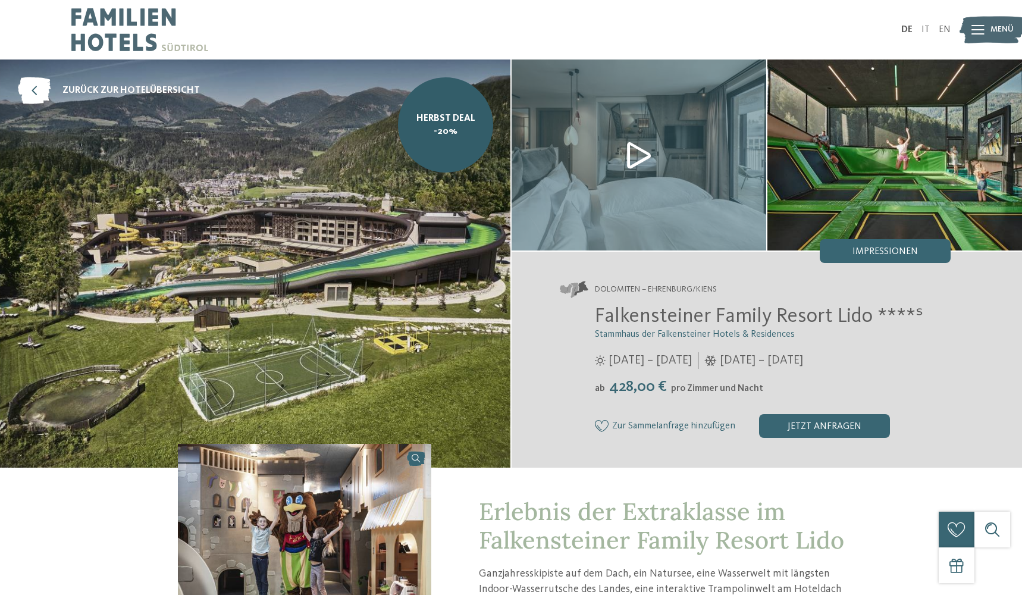
scroll to position [0, 0]
click at [426, 232] on img at bounding box center [255, 263] width 510 height 408
click at [633, 156] on img at bounding box center [639, 154] width 255 height 191
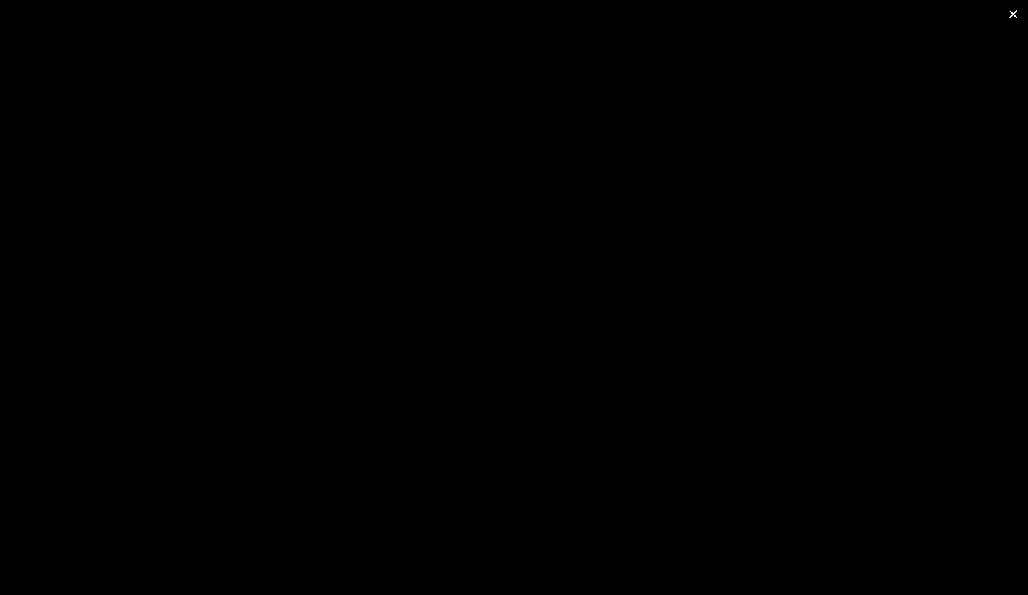
click at [1014, 12] on span at bounding box center [1013, 14] width 30 height 28
